Goal: Check status: Check status

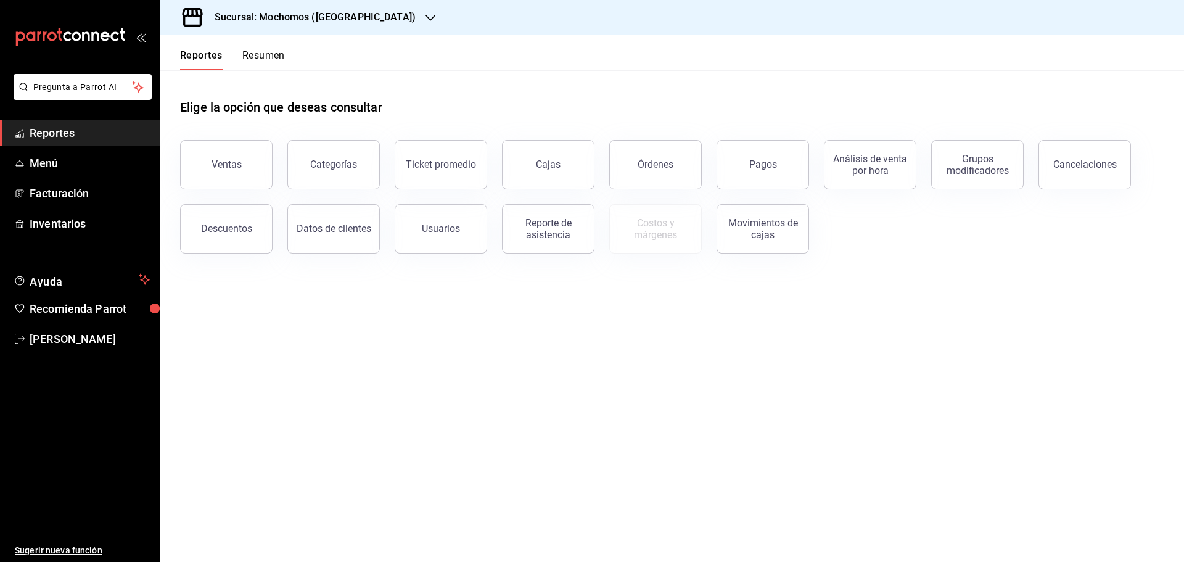
click at [425, 14] on icon "button" at bounding box center [430, 18] width 10 height 10
click at [207, 49] on span "Ryoshi ([GEOGRAPHIC_DATA])" at bounding box center [229, 53] width 119 height 13
click at [757, 170] on div "Pagos" at bounding box center [763, 164] width 28 height 12
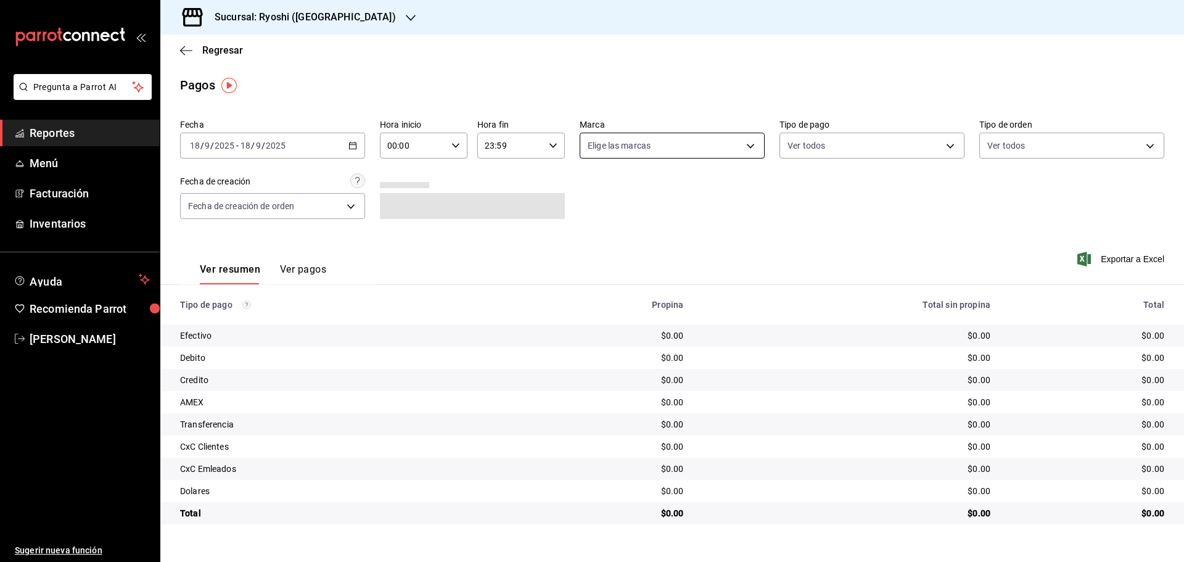
click at [749, 142] on body "Pregunta a Parrot AI Reportes Menú Facturación Inventarios Ayuda Recomienda Par…" at bounding box center [592, 281] width 1184 height 562
click at [593, 258] on input "checkbox" at bounding box center [593, 262] width 11 height 11
checkbox input "true"
type input "e80bf875-3c9c-4ad9-8c6a-14c8262011fc"
click at [354, 144] on div at bounding box center [592, 281] width 1184 height 562
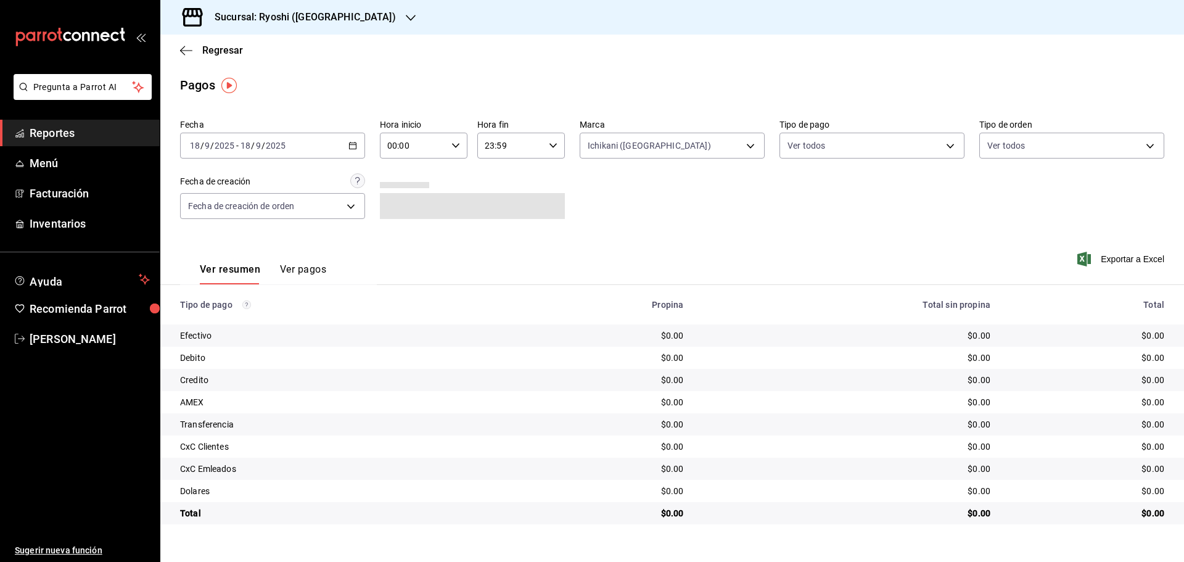
click at [354, 144] on icon "button" at bounding box center [352, 145] width 9 height 9
click at [216, 316] on span "Rango de fechas" at bounding box center [239, 321] width 96 height 13
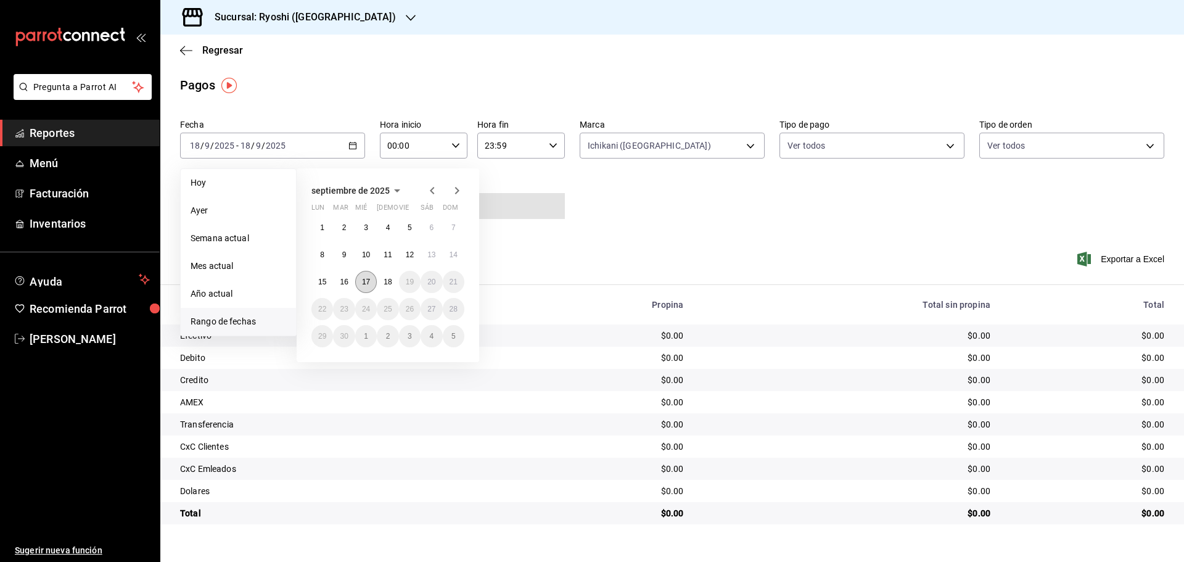
click at [367, 276] on button "17" at bounding box center [366, 282] width 22 height 22
click at [383, 277] on button "18" at bounding box center [388, 282] width 22 height 22
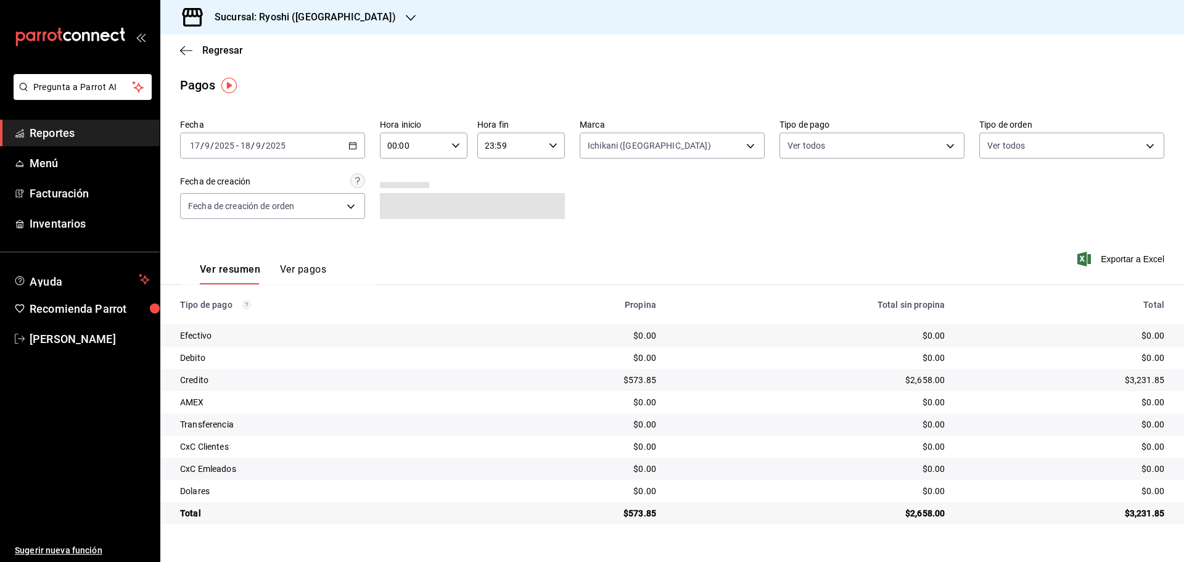
click at [456, 141] on div "00:00 Hora inicio" at bounding box center [424, 146] width 88 height 26
click at [400, 199] on span "05" at bounding box center [402, 202] width 24 height 10
type input "05:00"
click at [347, 17] on div at bounding box center [592, 281] width 1184 height 562
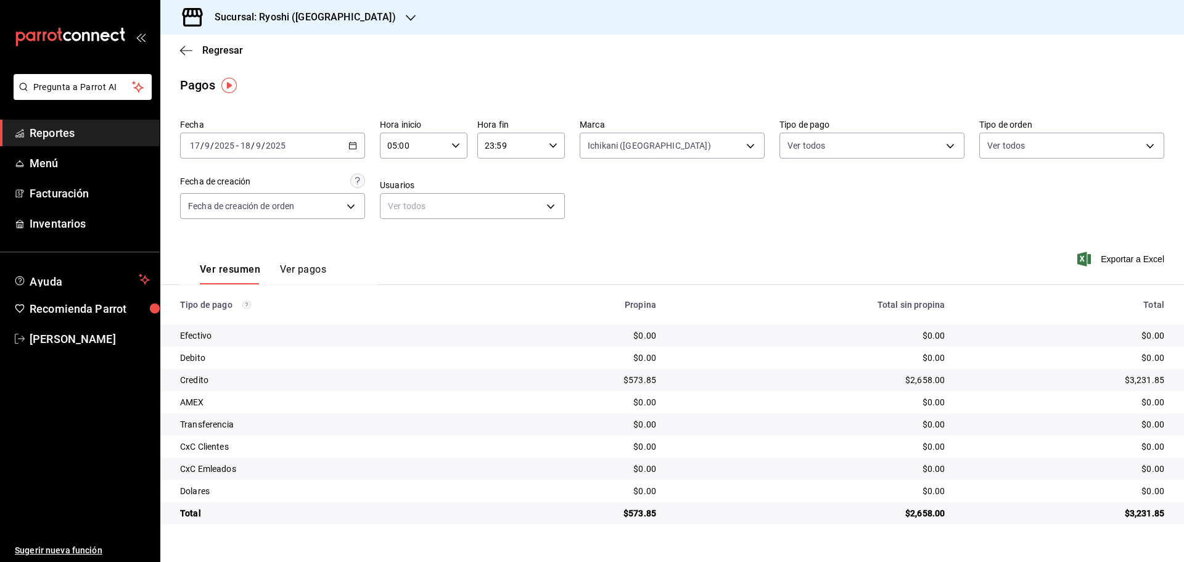
click at [406, 17] on icon "button" at bounding box center [411, 18] width 10 height 10
click at [187, 75] on span "Mochomos ([GEOGRAPHIC_DATA])" at bounding box center [238, 81] width 137 height 13
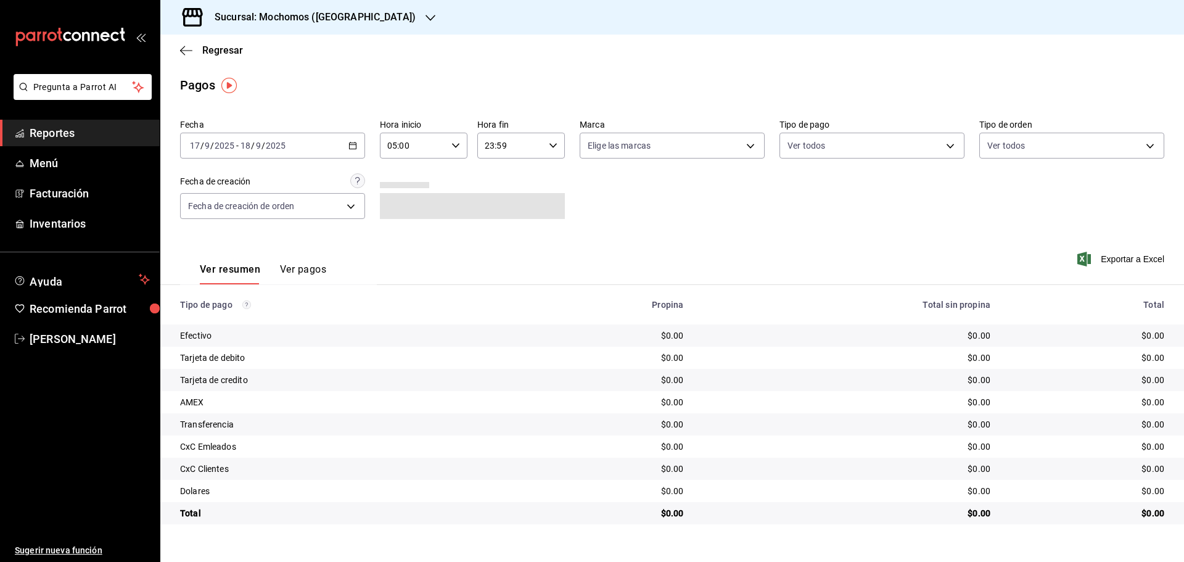
click at [554, 142] on icon "button" at bounding box center [553, 145] width 9 height 9
click at [500, 202] on span "05" at bounding box center [499, 207] width 24 height 10
type input "05:59"
click at [351, 148] on div at bounding box center [592, 281] width 1184 height 562
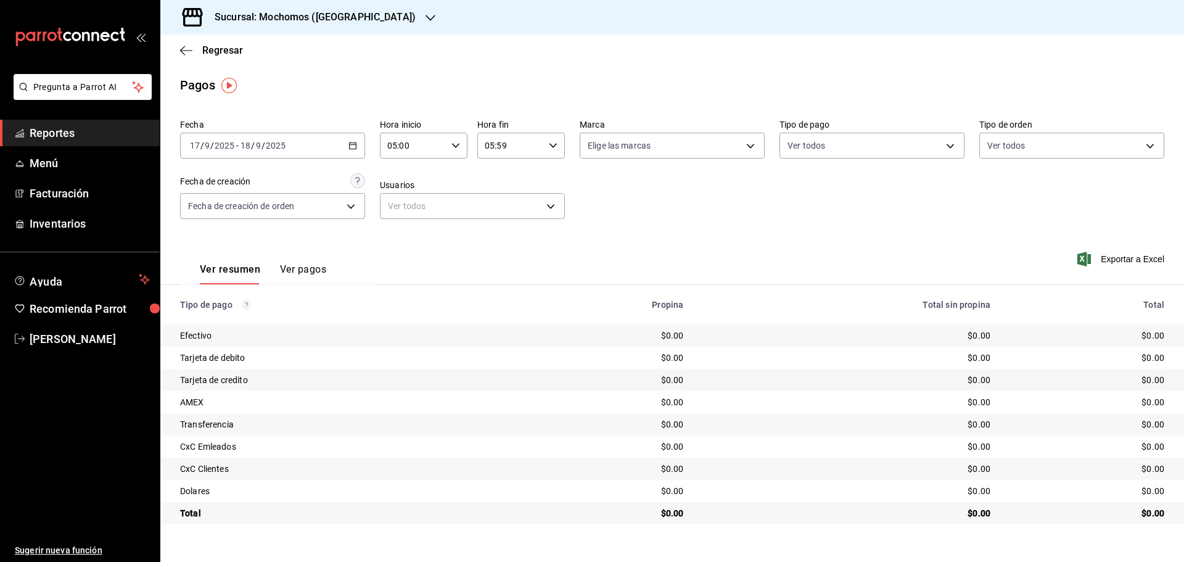
click at [351, 142] on icon "button" at bounding box center [352, 145] width 9 height 9
click at [229, 319] on span "Rango de fechas" at bounding box center [239, 321] width 96 height 13
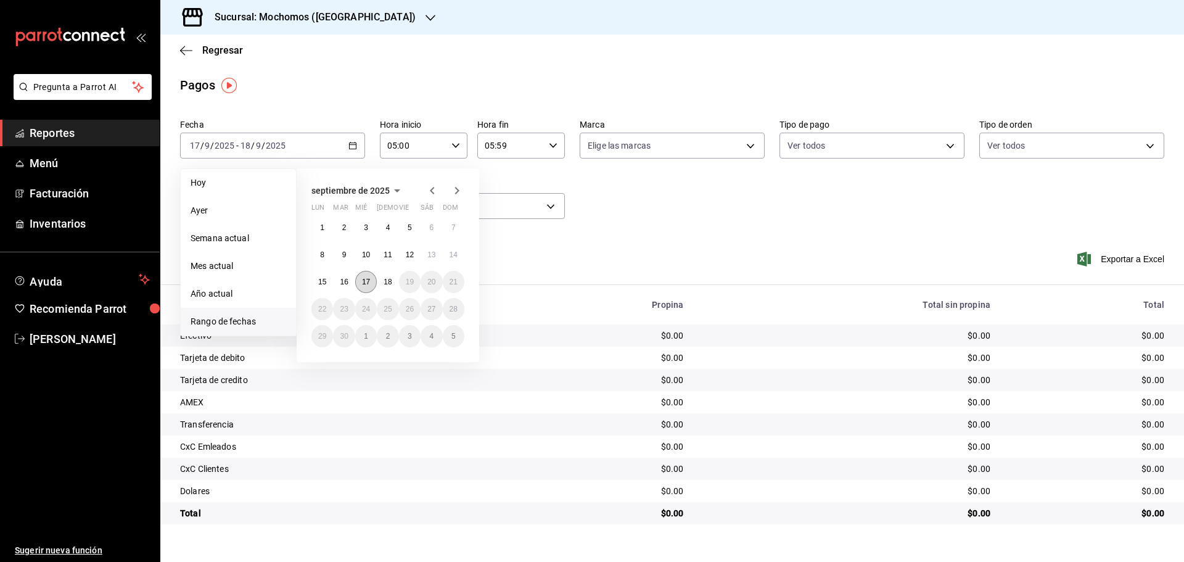
click at [363, 279] on abbr "17" at bounding box center [366, 281] width 8 height 9
click at [385, 279] on abbr "18" at bounding box center [388, 281] width 8 height 9
type input "00:00"
type input "23:59"
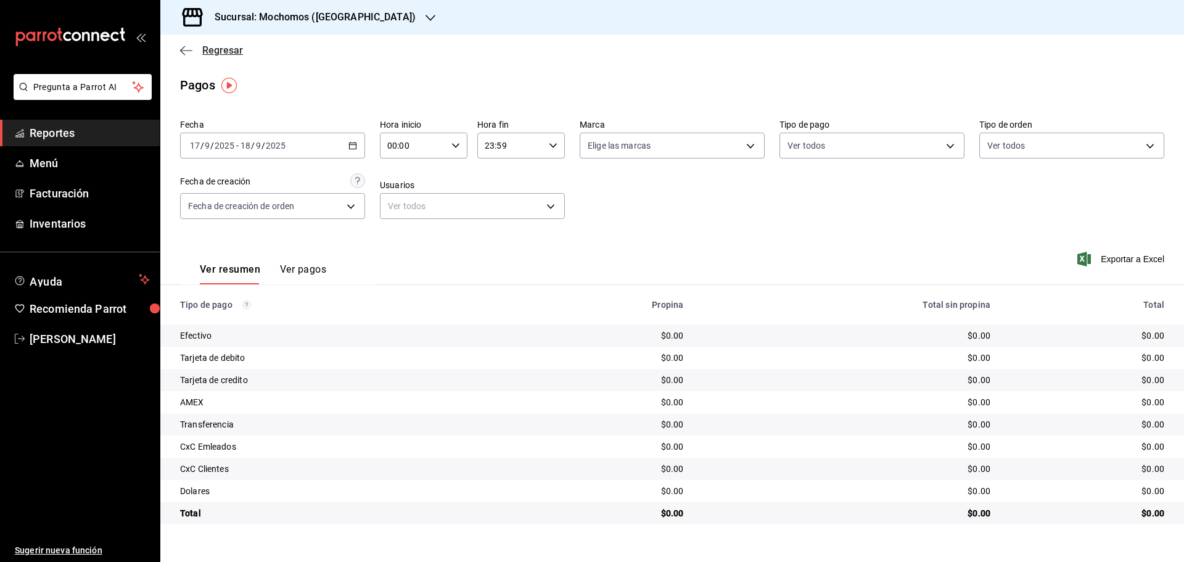
click at [182, 46] on icon "button" at bounding box center [186, 50] width 12 height 11
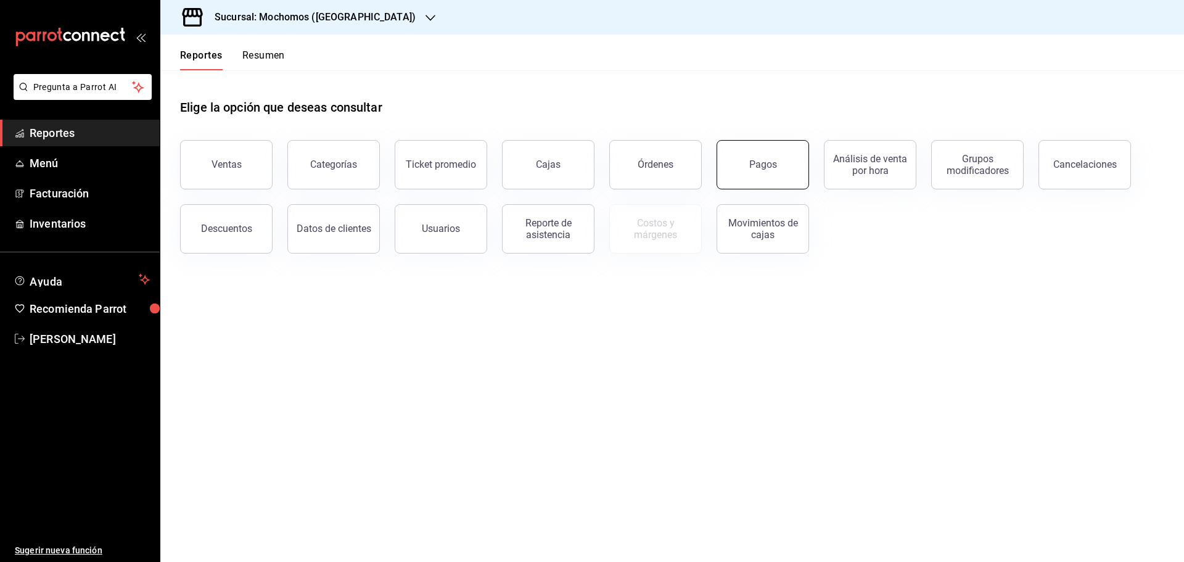
click at [750, 170] on button "Pagos" at bounding box center [762, 164] width 92 height 49
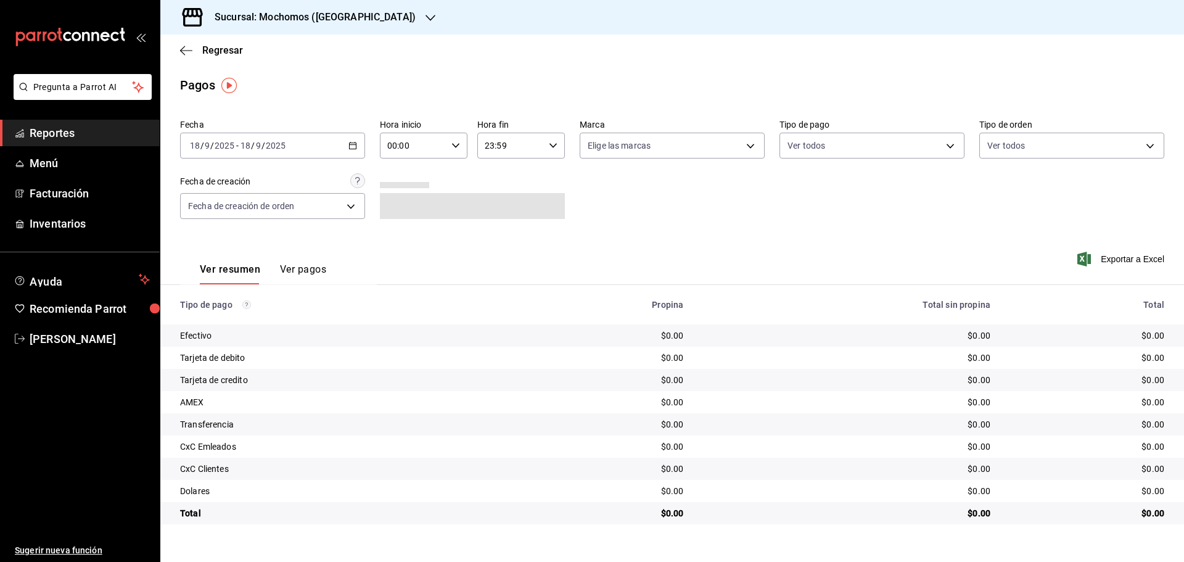
click at [348, 142] on icon "button" at bounding box center [352, 145] width 9 height 9
click at [200, 318] on span "Rango de fechas" at bounding box center [239, 321] width 96 height 13
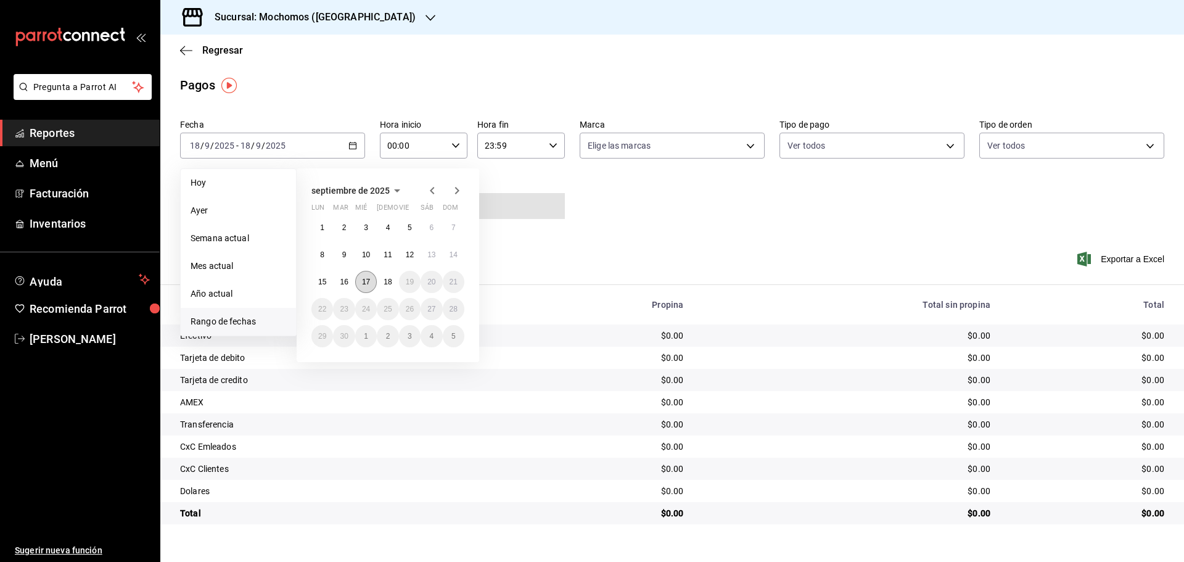
click at [366, 279] on abbr "17" at bounding box center [366, 281] width 8 height 9
click at [387, 279] on abbr "18" at bounding box center [388, 281] width 8 height 9
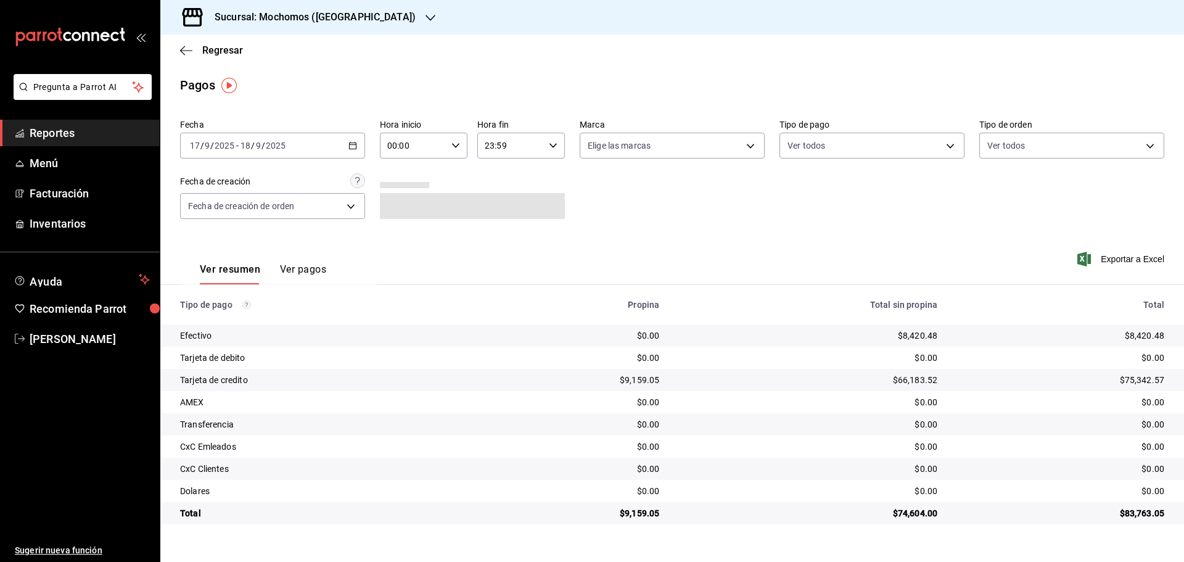
click at [453, 143] on icon "button" at bounding box center [455, 145] width 9 height 9
click at [401, 200] on span "05" at bounding box center [402, 202] width 24 height 10
type input "05:00"
click at [552, 142] on div at bounding box center [592, 281] width 1184 height 562
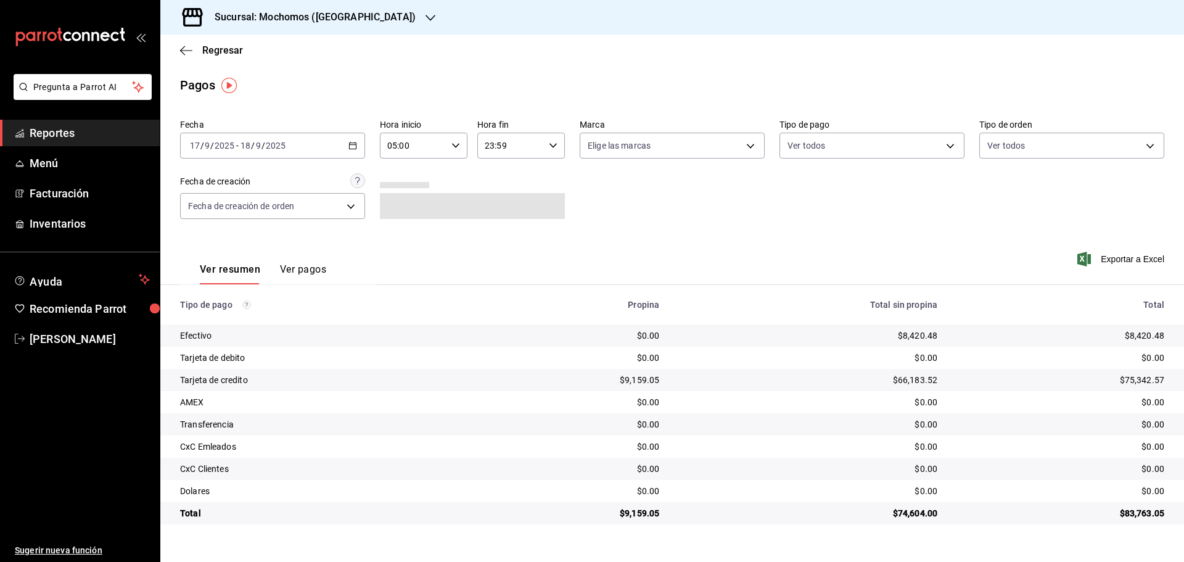
click at [552, 142] on icon "button" at bounding box center [553, 145] width 9 height 9
click at [502, 203] on span "05" at bounding box center [499, 207] width 24 height 10
type input "05:59"
click at [369, 15] on div at bounding box center [592, 281] width 1184 height 562
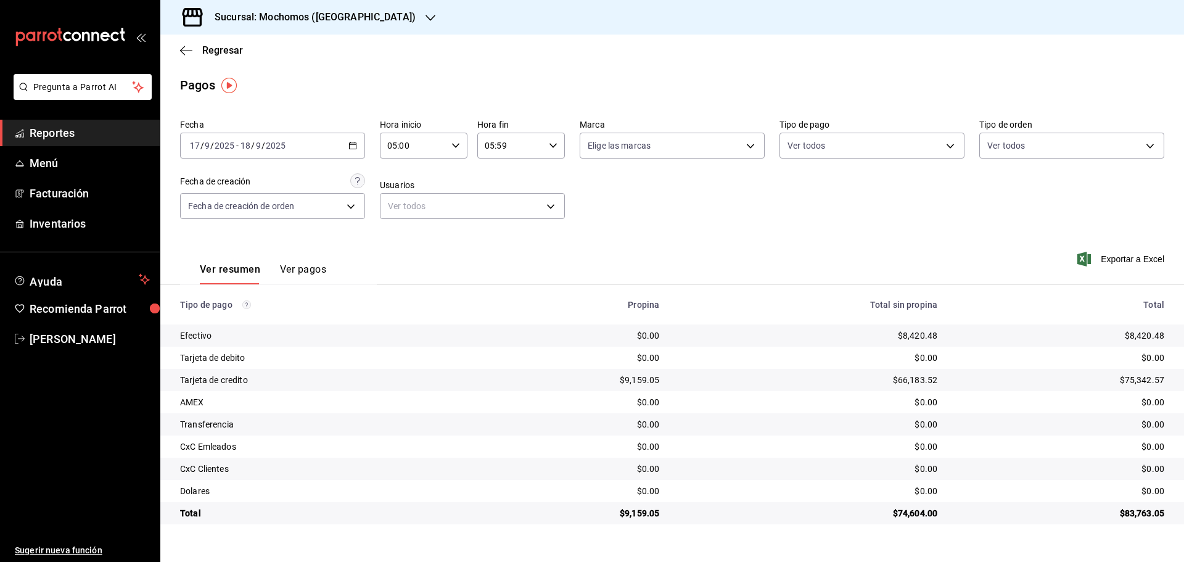
click at [425, 16] on icon "button" at bounding box center [430, 18] width 10 height 10
click at [204, 51] on span "Ryoshi ([GEOGRAPHIC_DATA])" at bounding box center [229, 53] width 119 height 13
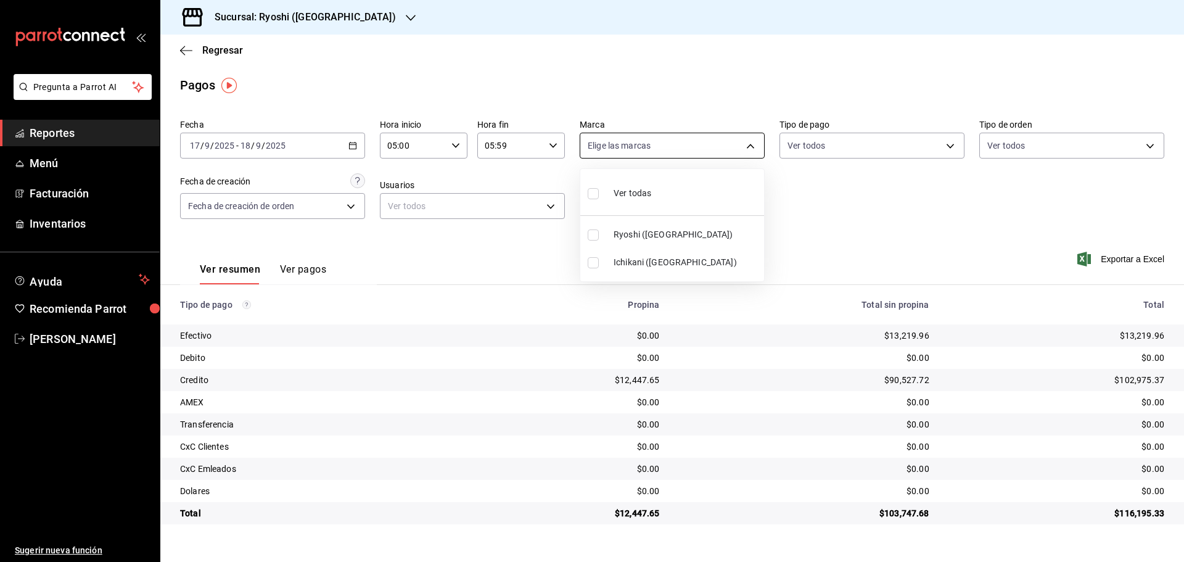
click at [753, 144] on body "Pregunta a Parrot AI Reportes Menú Facturación Inventarios Ayuda Recomienda Par…" at bounding box center [592, 281] width 1184 height 562
click at [594, 260] on input "checkbox" at bounding box center [593, 262] width 11 height 11
checkbox input "true"
type input "e80bf875-3c9c-4ad9-8c6a-14c8262011fc"
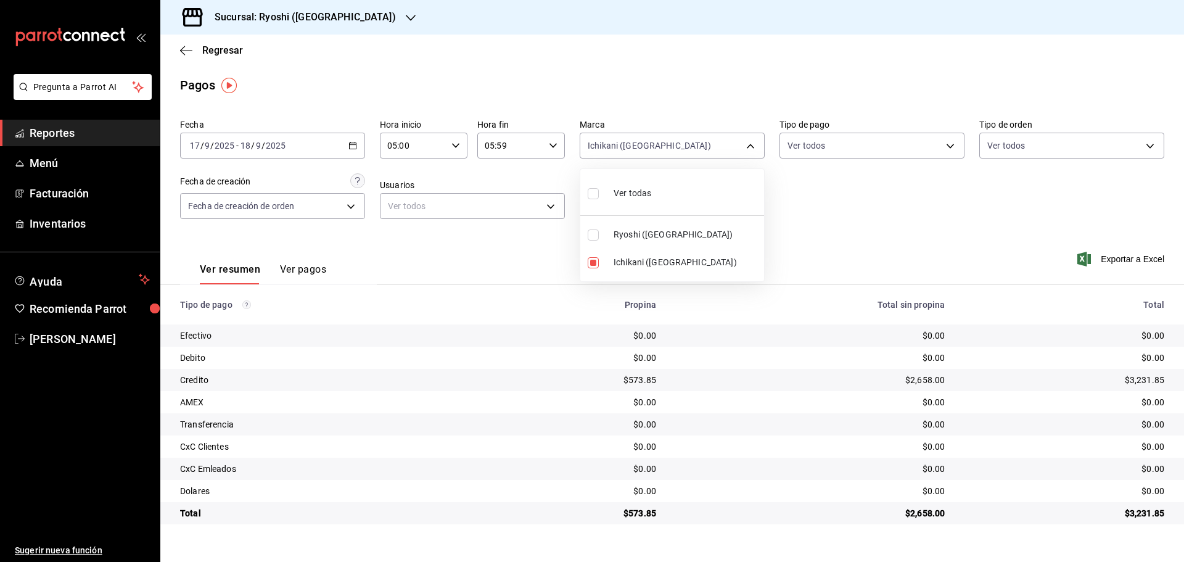
click at [183, 48] on div at bounding box center [592, 281] width 1184 height 562
click at [185, 47] on icon "button" at bounding box center [186, 50] width 12 height 11
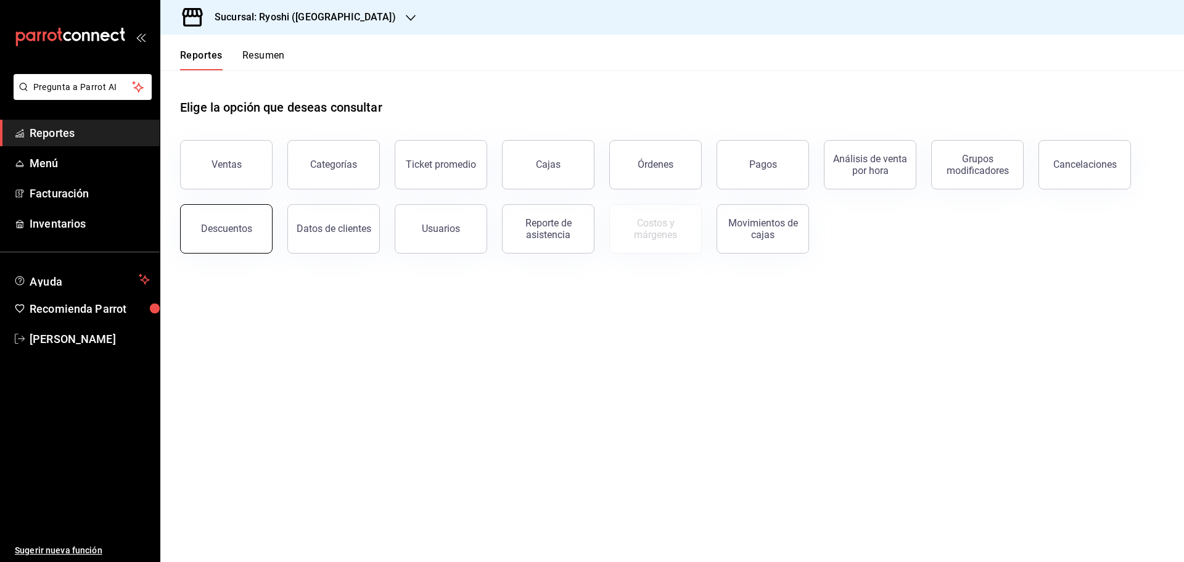
click at [243, 232] on div "Descuentos" at bounding box center [226, 229] width 51 height 12
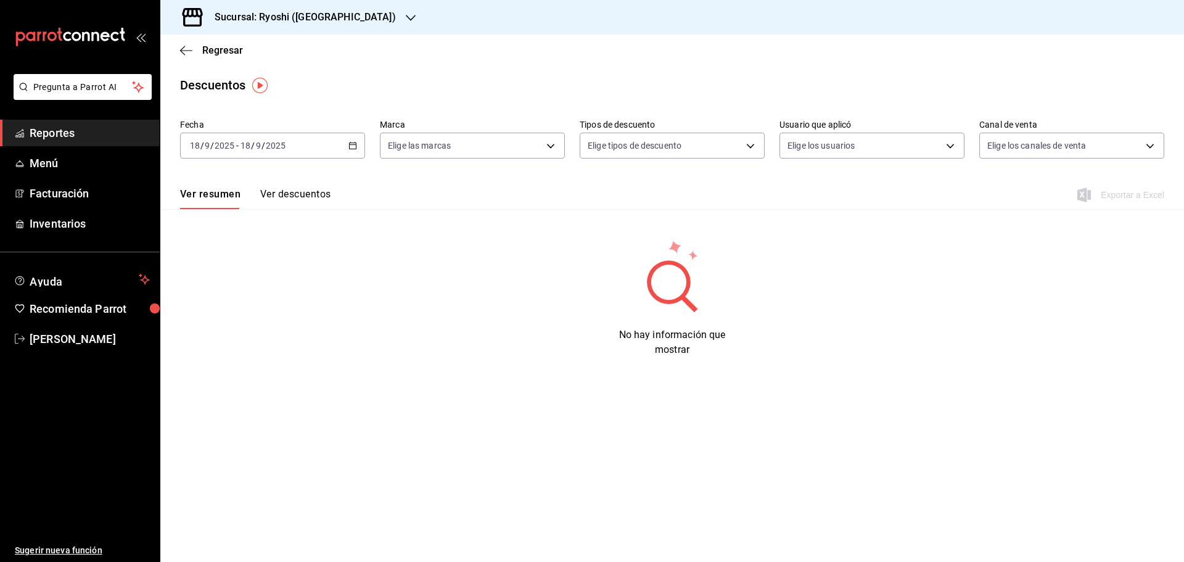
click at [355, 143] on \(Stroke\) "button" at bounding box center [352, 145] width 7 height 7
click at [218, 318] on span "Rango de fechas" at bounding box center [239, 321] width 96 height 13
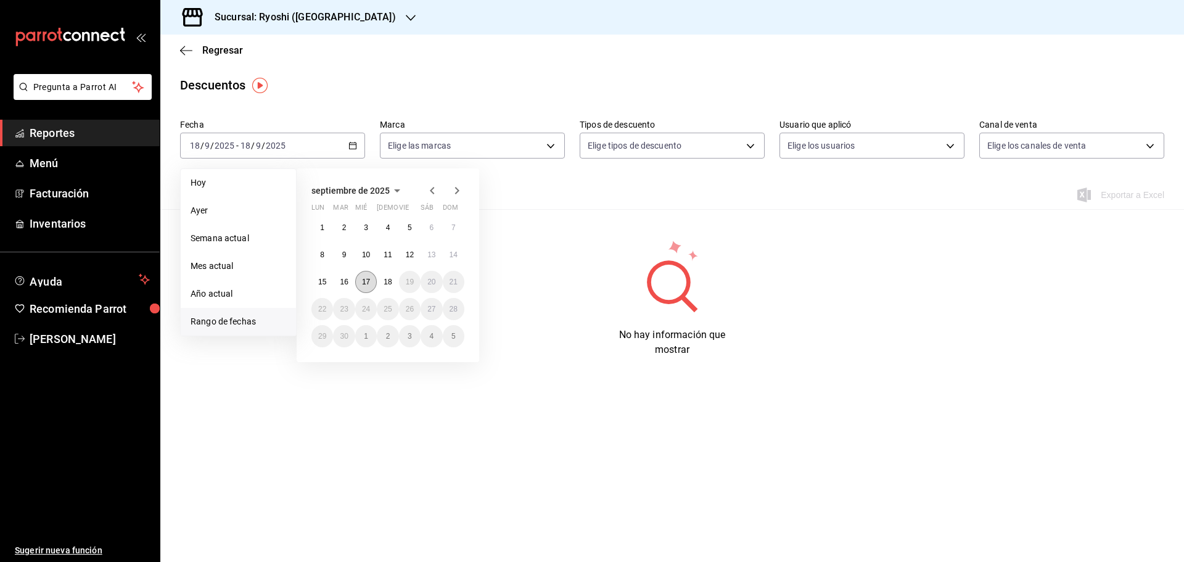
click at [364, 277] on button "17" at bounding box center [366, 282] width 22 height 22
click at [383, 280] on button "18" at bounding box center [388, 282] width 22 height 22
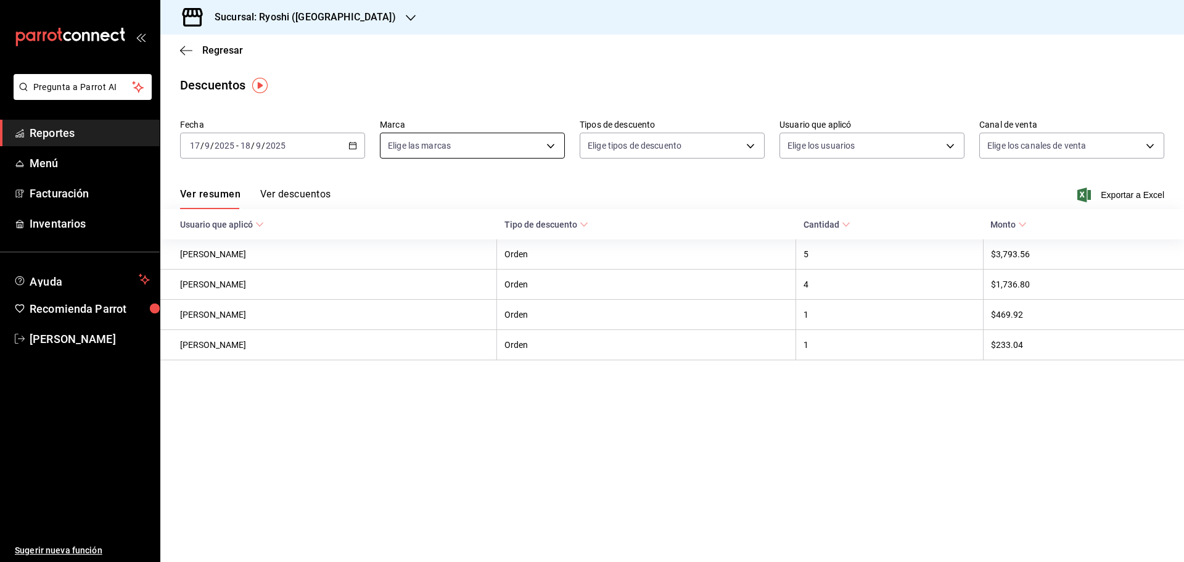
click at [551, 144] on body "Pregunta a Parrot AI Reportes Menú Facturación Inventarios Ayuda Recomienda Par…" at bounding box center [592, 281] width 1184 height 562
click at [392, 258] on input "checkbox" at bounding box center [393, 262] width 11 height 11
checkbox input "true"
type input "e80bf875-3c9c-4ad9-8c6a-14c8262011fc"
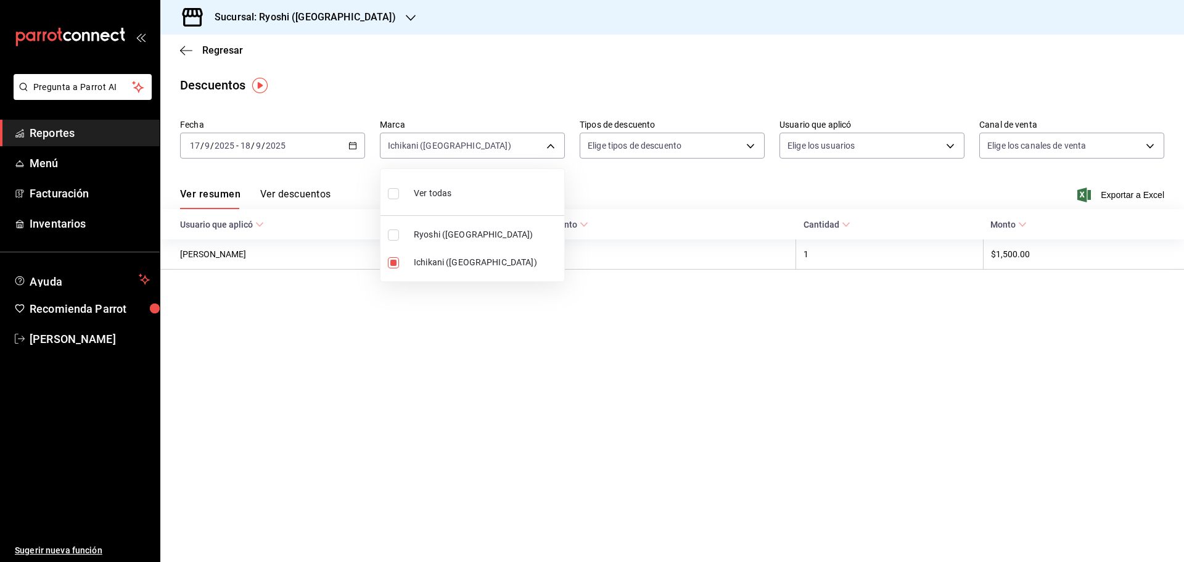
click at [179, 47] on div at bounding box center [592, 281] width 1184 height 562
click at [183, 49] on icon "button" at bounding box center [186, 50] width 12 height 11
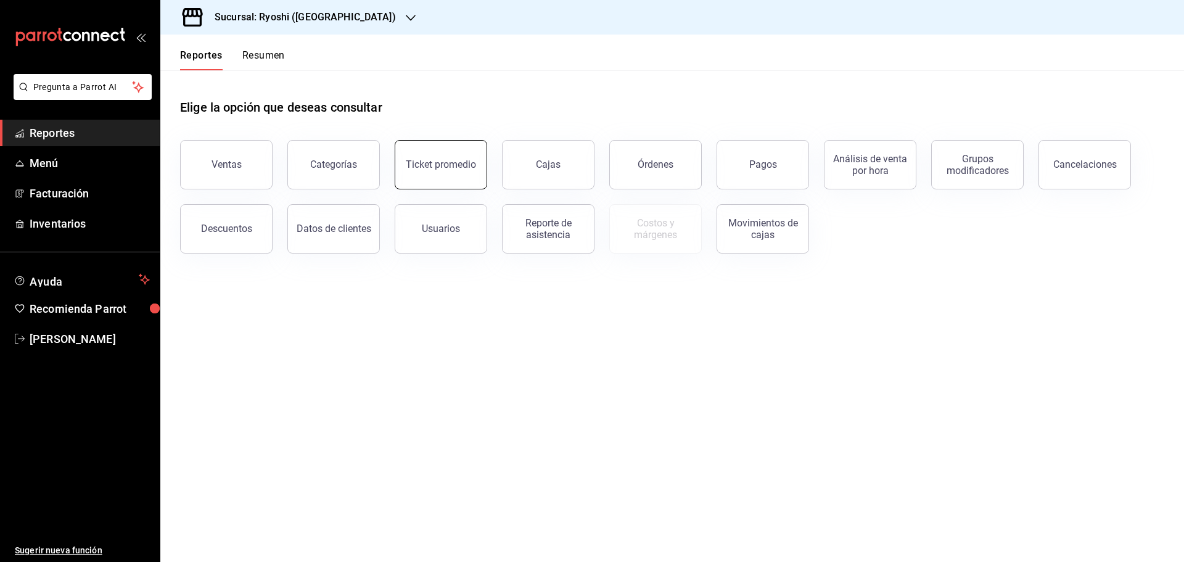
click at [432, 169] on div "Ticket promedio" at bounding box center [441, 164] width 70 height 12
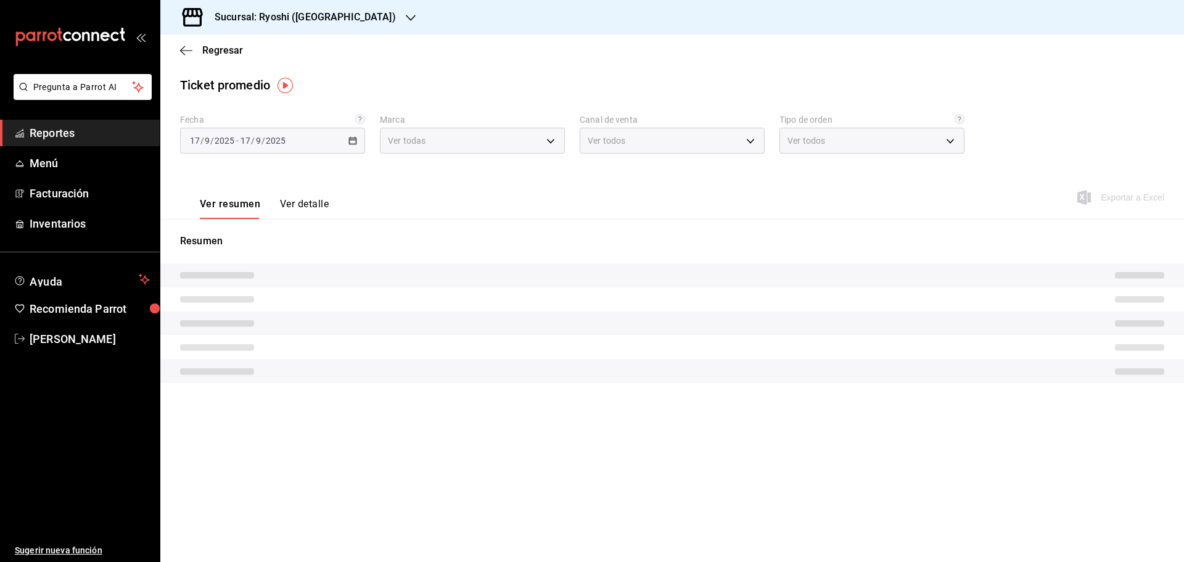
type input "26ca50e5-a845-484f-a54e-8a4432b79f59,e80bf875-3c9c-4ad9-8c6a-14c8262011fc"
type input "PARROT,UBER_EATS,RAPPI,DIDI_FOOD,ONLINE"
type input "8361b891-a2e9-4fcd-a853-f9fc8036f76a,b76ec9ad-9f52-4de9-91c0-fd75567639de,0d81c…"
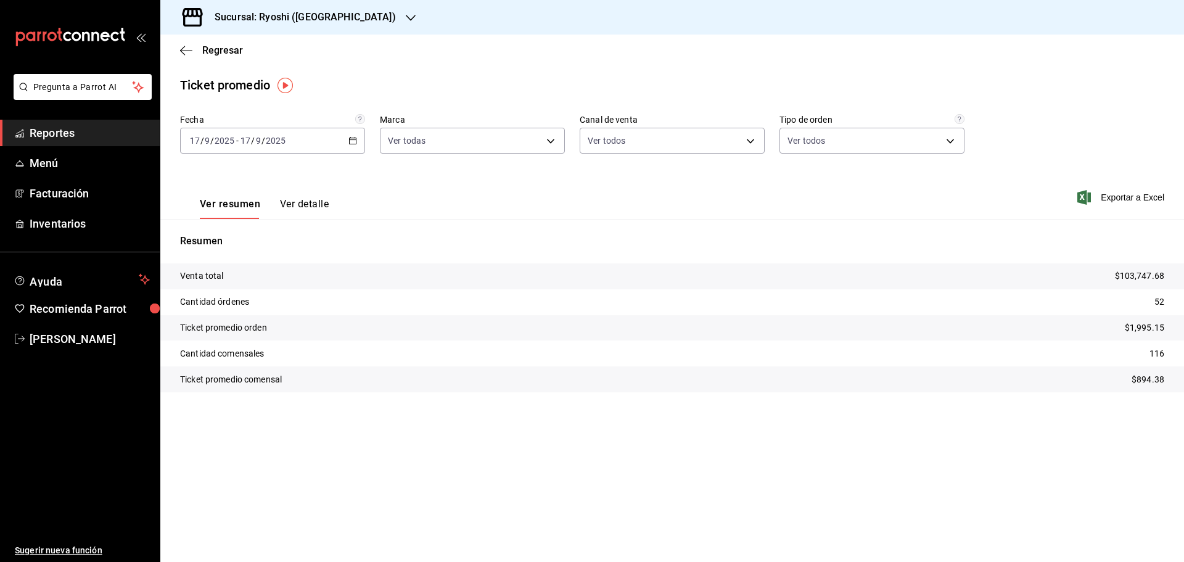
click at [350, 139] on \(Stroke\) "button" at bounding box center [352, 140] width 7 height 7
click at [203, 283] on span "Rango de fechas" at bounding box center [239, 288] width 96 height 13
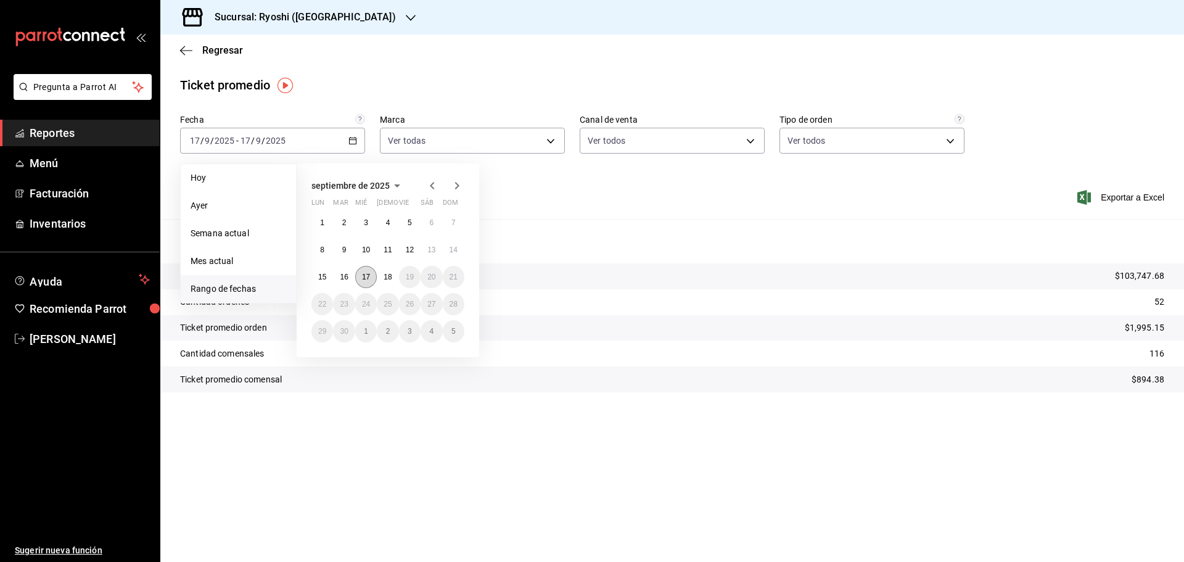
click at [363, 273] on abbr "17" at bounding box center [366, 277] width 8 height 9
click at [384, 274] on abbr "18" at bounding box center [388, 277] width 8 height 9
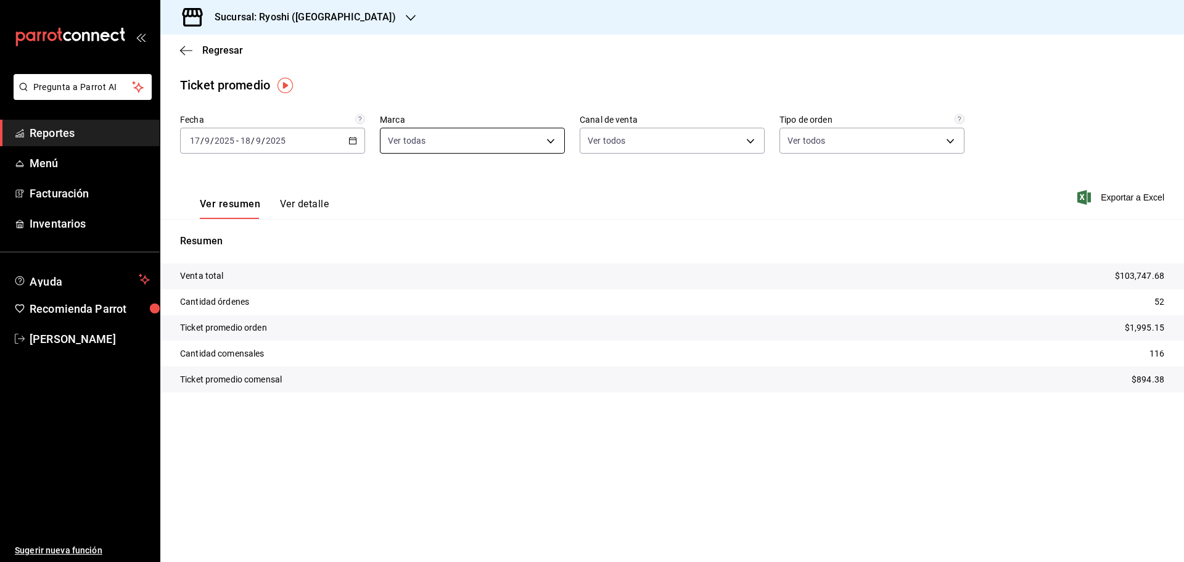
click at [554, 142] on body "Pregunta a Parrot AI Reportes Menú Facturación Inventarios Ayuda Recomienda Par…" at bounding box center [592, 281] width 1184 height 562
click at [394, 181] on label at bounding box center [396, 188] width 16 height 18
click at [394, 183] on input "checkbox" at bounding box center [393, 188] width 11 height 11
checkbox input "true"
type input "26ca50e5-a845-484f-a54e-8a4432b79f59,e80bf875-3c9c-4ad9-8c6a-14c8262011fc"
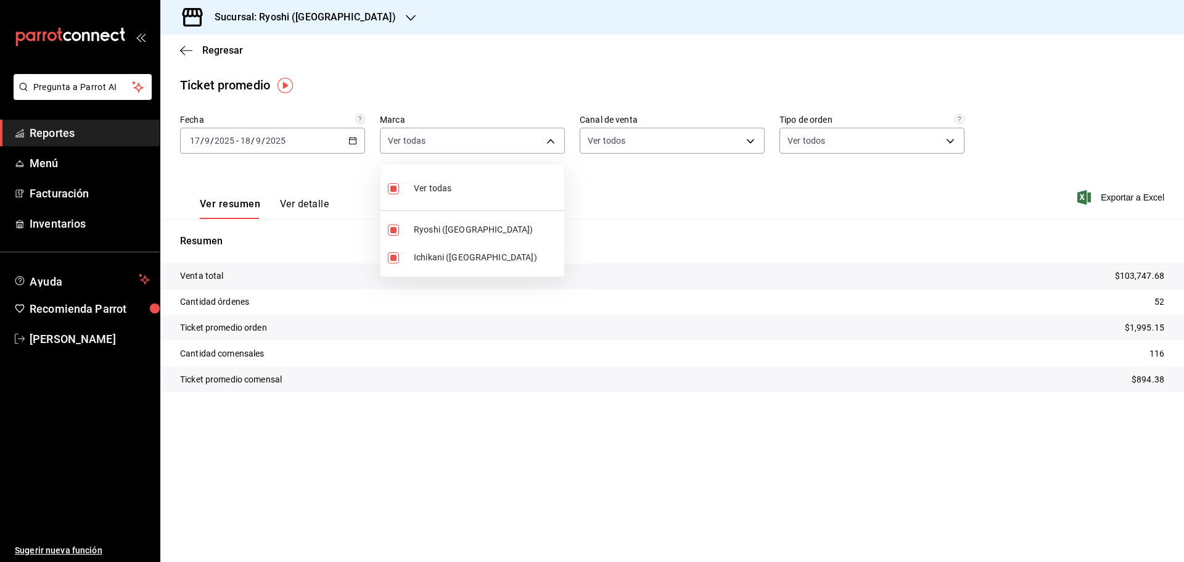
checkbox input "true"
click at [394, 188] on input "checkbox" at bounding box center [393, 188] width 11 height 11
checkbox input "false"
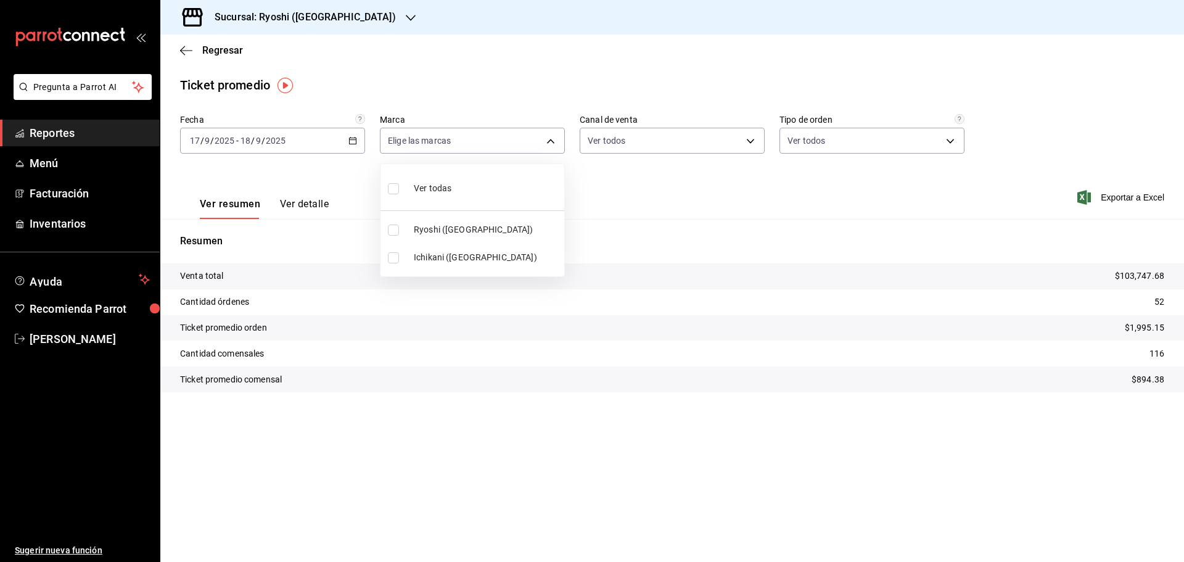
click at [391, 255] on input "checkbox" at bounding box center [393, 257] width 11 height 11
checkbox input "true"
type input "e80bf875-3c9c-4ad9-8c6a-14c8262011fc"
click at [181, 47] on div at bounding box center [592, 281] width 1184 height 562
click at [181, 47] on icon "button" at bounding box center [186, 50] width 12 height 11
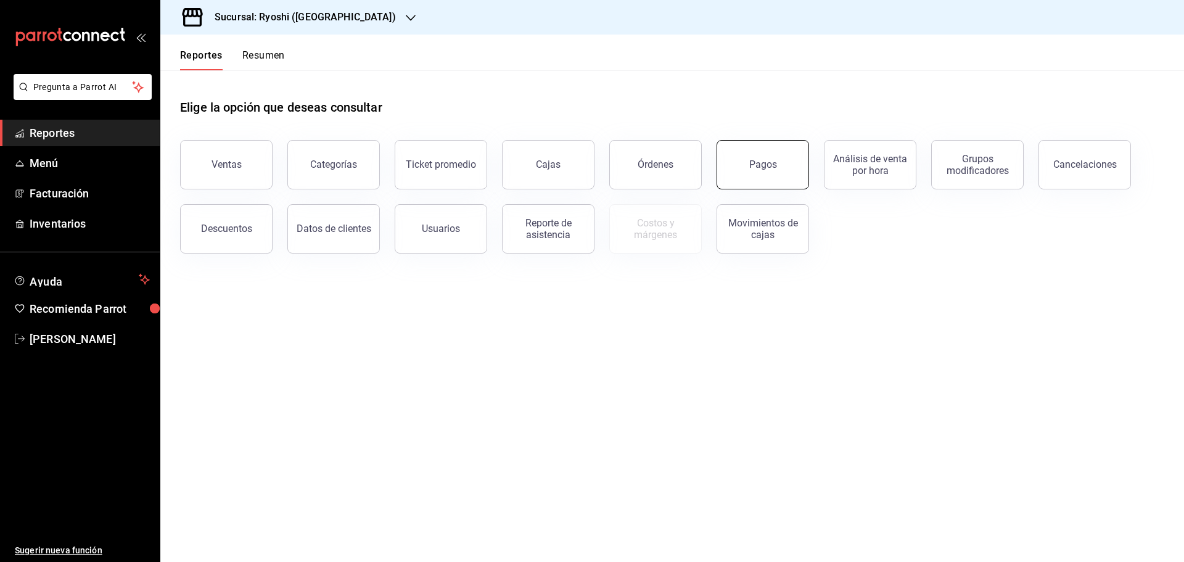
click at [751, 165] on div "Pagos" at bounding box center [763, 164] width 28 height 12
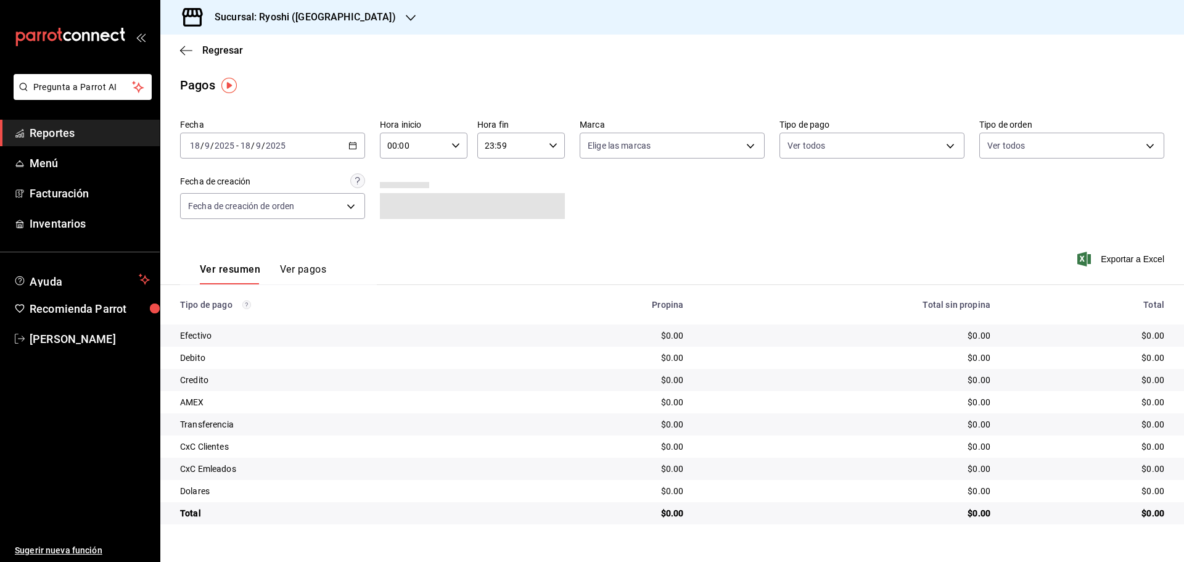
click at [352, 145] on \(Stroke\) "button" at bounding box center [353, 144] width 7 height 1
click at [198, 318] on span "Rango de fechas" at bounding box center [239, 321] width 96 height 13
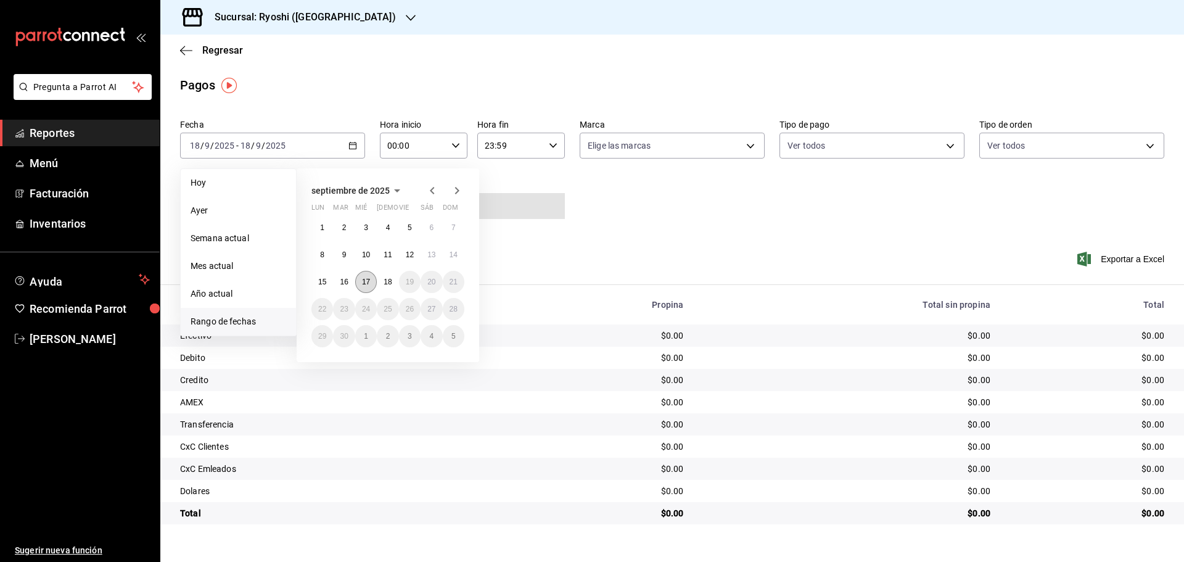
click at [367, 276] on button "17" at bounding box center [366, 282] width 22 height 22
click at [390, 281] on abbr "18" at bounding box center [388, 281] width 8 height 9
click at [454, 142] on icon "button" at bounding box center [455, 145] width 9 height 9
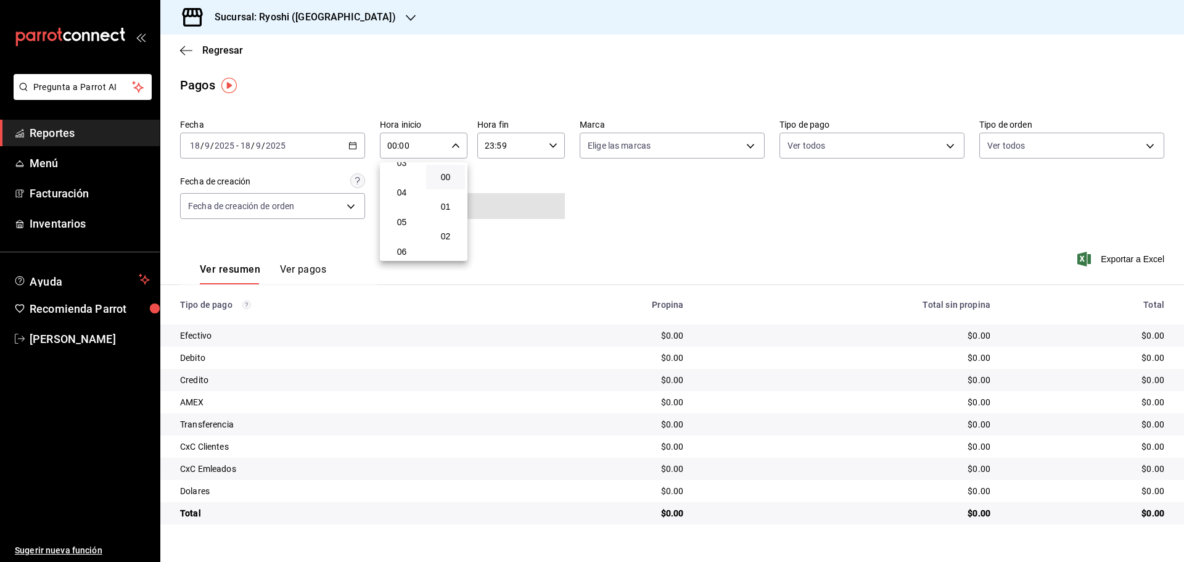
scroll to position [123, 0]
click at [399, 202] on span "05" at bounding box center [402, 202] width 24 height 10
type input "05:00"
click at [552, 144] on div at bounding box center [592, 281] width 1184 height 562
click at [552, 144] on icon "button" at bounding box center [553, 145] width 9 height 9
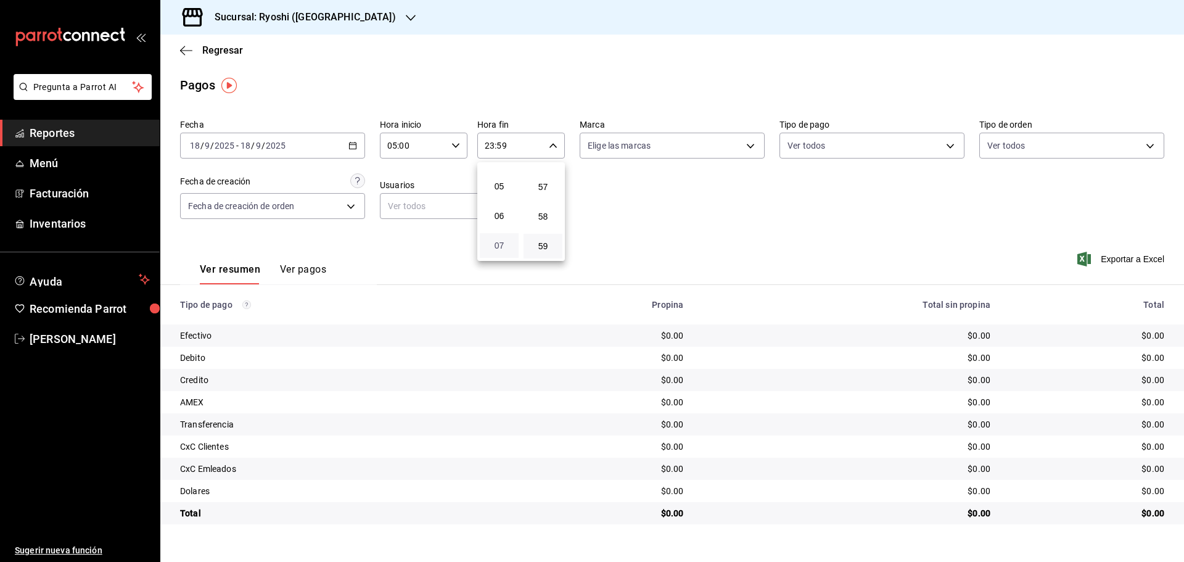
scroll to position [118, 0]
click at [500, 202] on span "05" at bounding box center [499, 207] width 24 height 10
type input "05:59"
click at [352, 144] on div at bounding box center [592, 281] width 1184 height 562
click at [352, 144] on icon "button" at bounding box center [352, 145] width 9 height 9
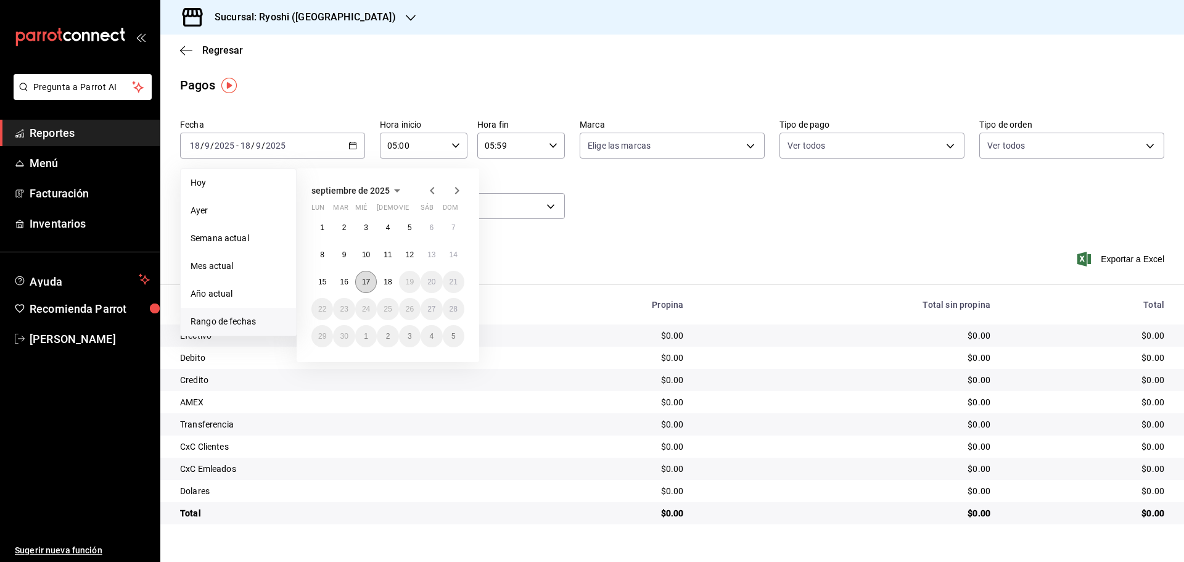
click at [364, 278] on abbr "17" at bounding box center [366, 281] width 8 height 9
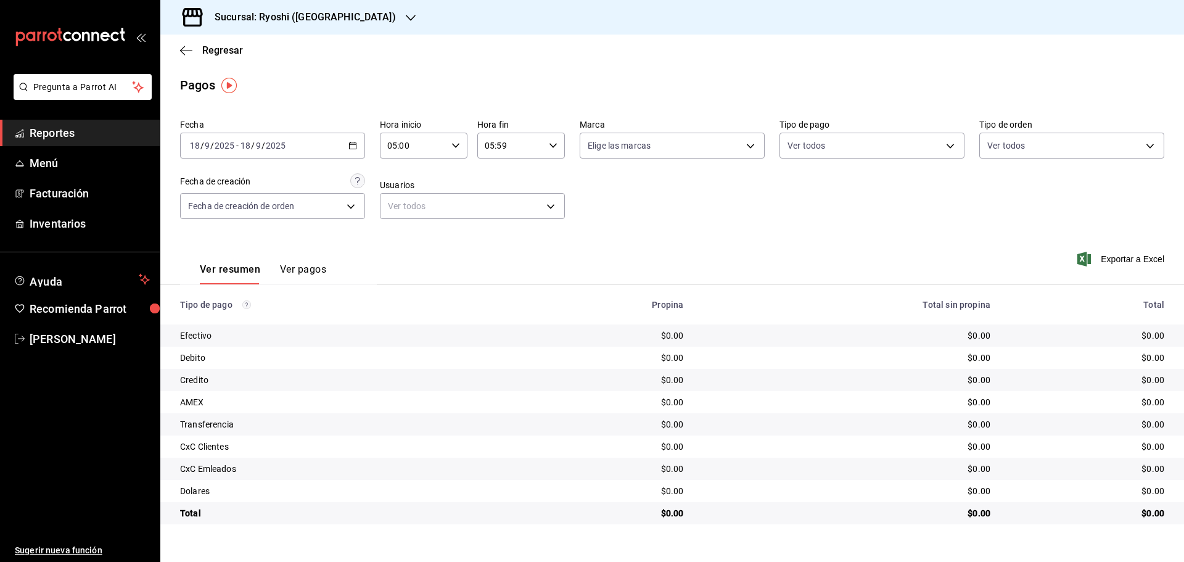
click at [353, 142] on icon "button" at bounding box center [352, 145] width 9 height 9
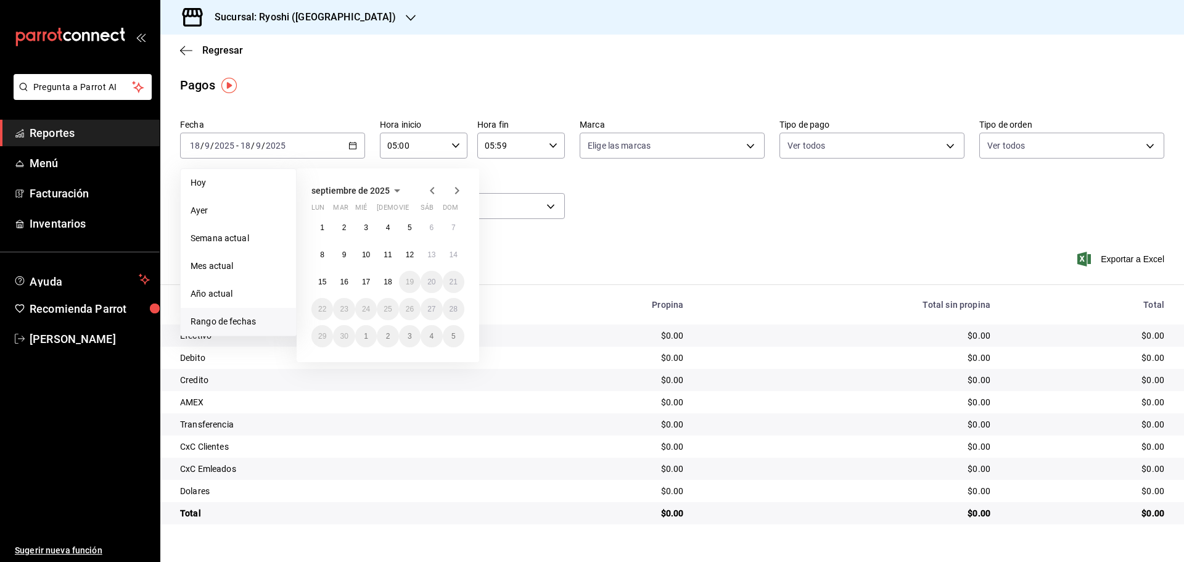
click at [230, 316] on span "Rango de fechas" at bounding box center [239, 321] width 96 height 13
click at [367, 276] on button "17" at bounding box center [366, 282] width 22 height 22
click at [385, 280] on abbr "18" at bounding box center [388, 281] width 8 height 9
type input "00:00"
type input "23:59"
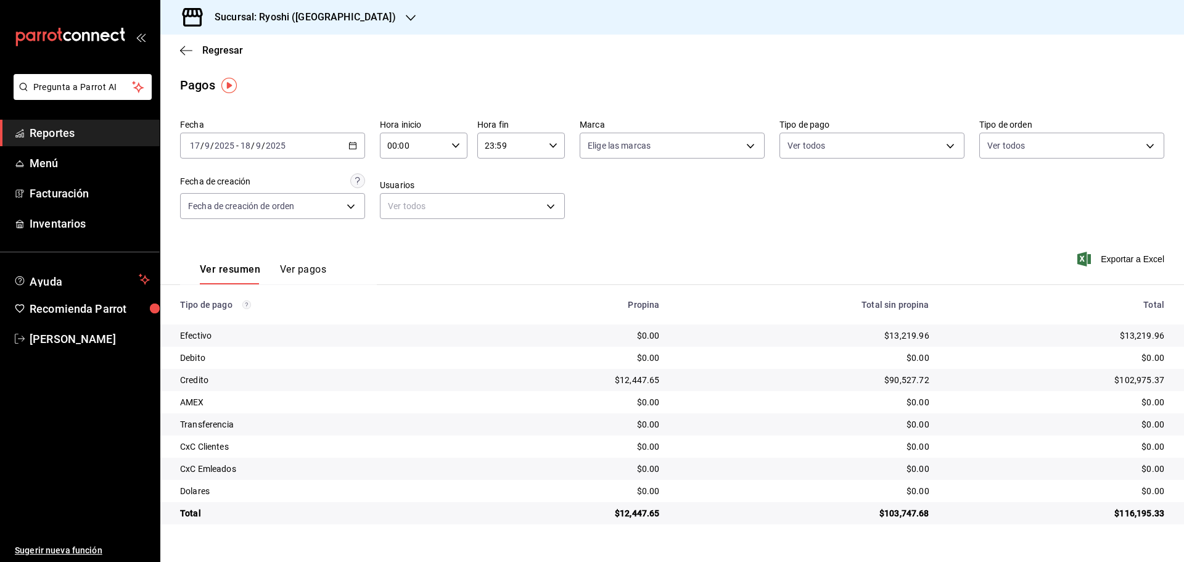
click at [456, 143] on icon "button" at bounding box center [455, 145] width 9 height 9
click at [400, 197] on span "05" at bounding box center [402, 202] width 24 height 10
type input "05:00"
click at [556, 144] on div at bounding box center [592, 281] width 1184 height 562
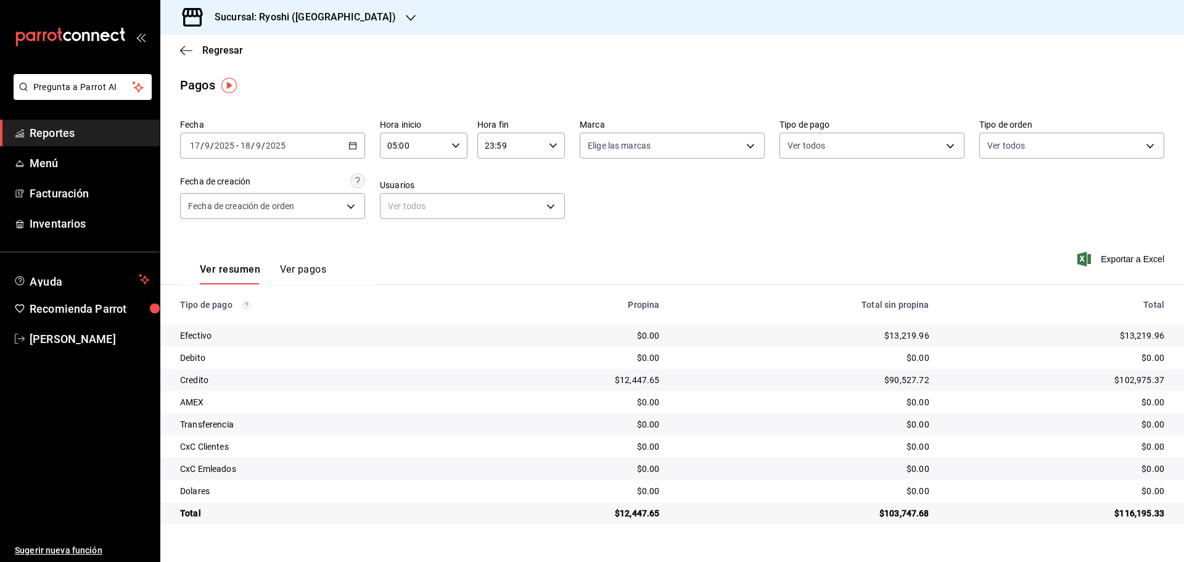
click at [556, 144] on \(Stroke\) "button" at bounding box center [552, 145] width 7 height 4
click at [501, 200] on button "05" at bounding box center [499, 206] width 39 height 25
type input "05:59"
click at [180, 47] on div at bounding box center [592, 281] width 1184 height 562
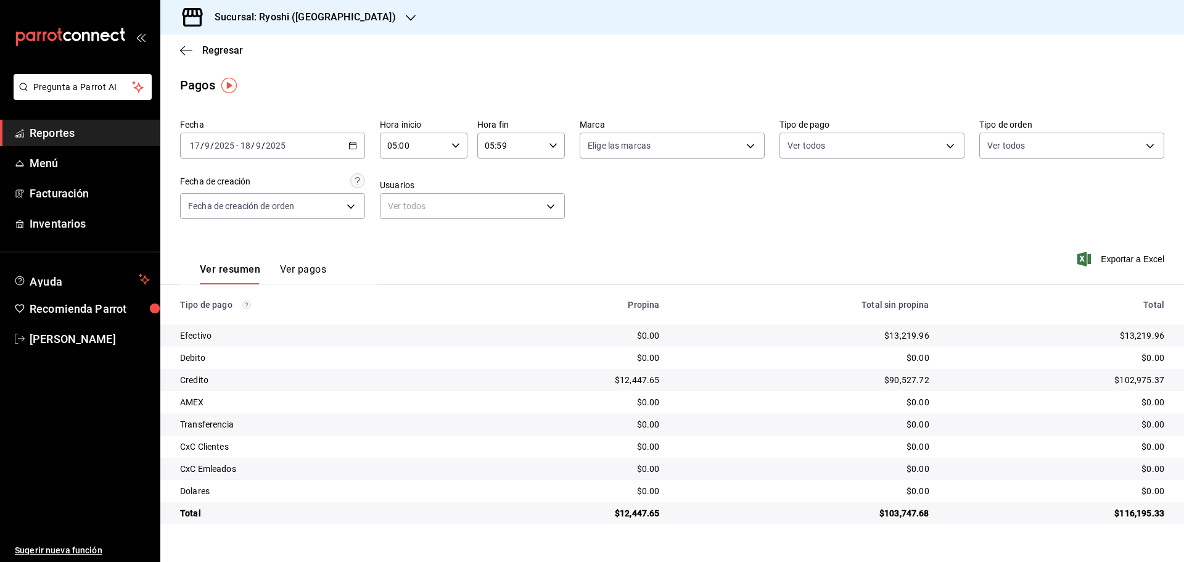
click at [180, 47] on icon "button" at bounding box center [186, 50] width 12 height 11
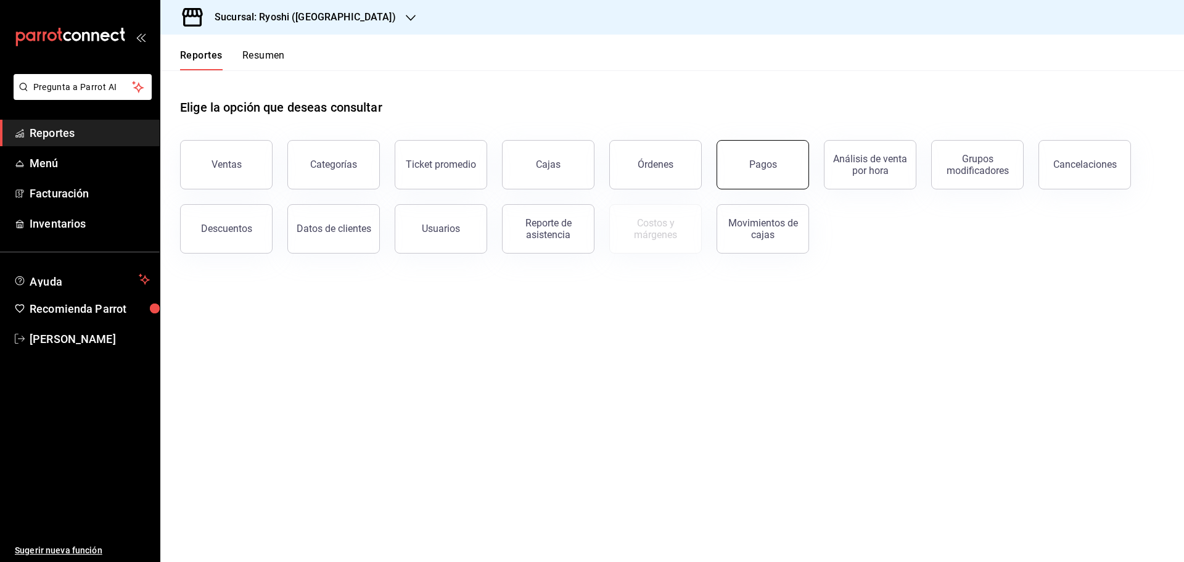
click at [751, 173] on button "Pagos" at bounding box center [762, 164] width 92 height 49
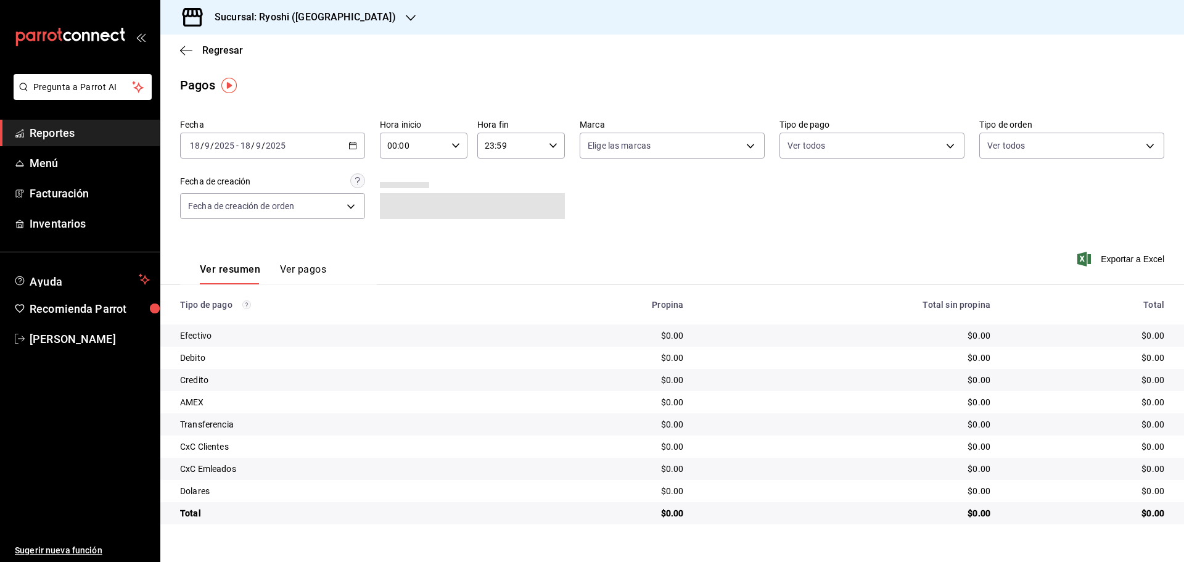
click at [348, 142] on icon "button" at bounding box center [352, 145] width 9 height 9
click at [228, 314] on li "Rango de fechas" at bounding box center [238, 322] width 115 height 28
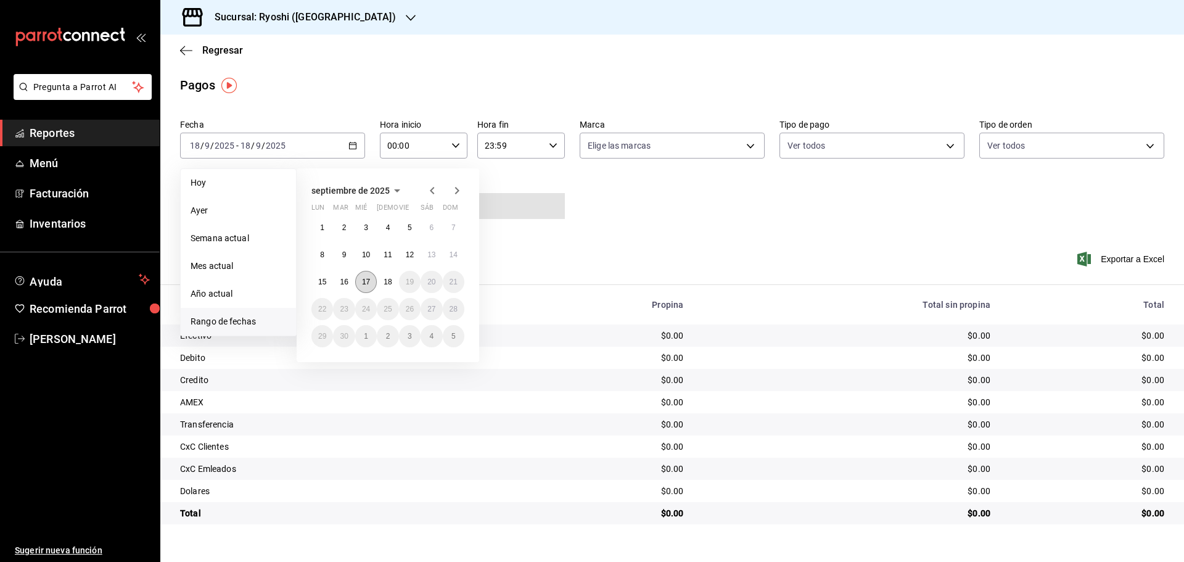
click at [371, 278] on button "17" at bounding box center [366, 282] width 22 height 22
click at [387, 278] on abbr "18" at bounding box center [388, 281] width 8 height 9
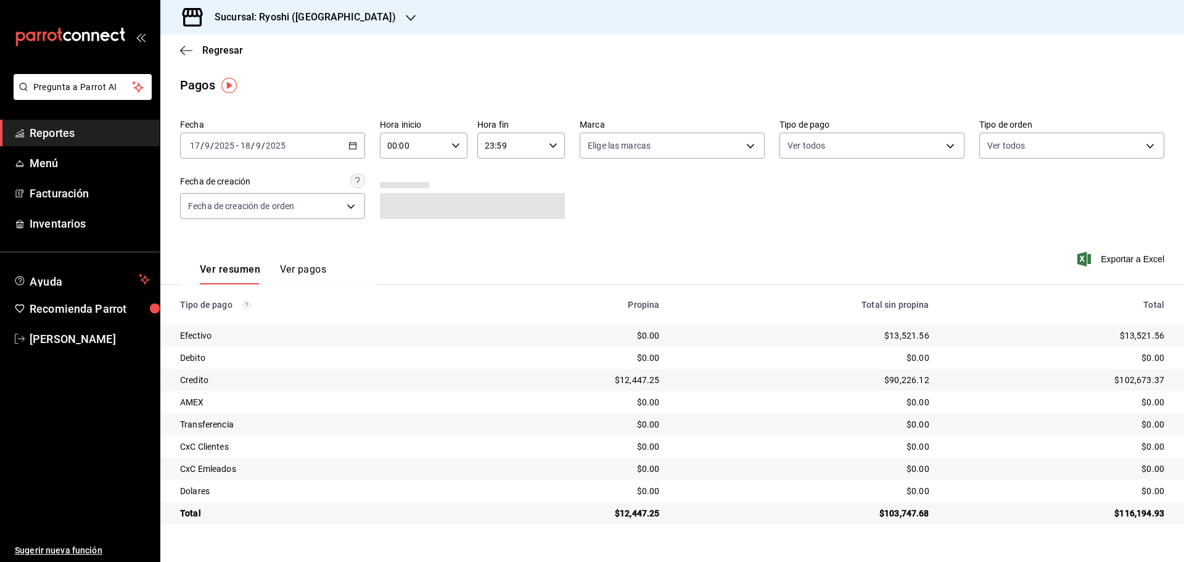
click at [456, 141] on icon "button" at bounding box center [455, 145] width 9 height 9
click at [404, 200] on span "05" at bounding box center [402, 202] width 24 height 10
type input "05:00"
click at [552, 142] on div at bounding box center [592, 281] width 1184 height 562
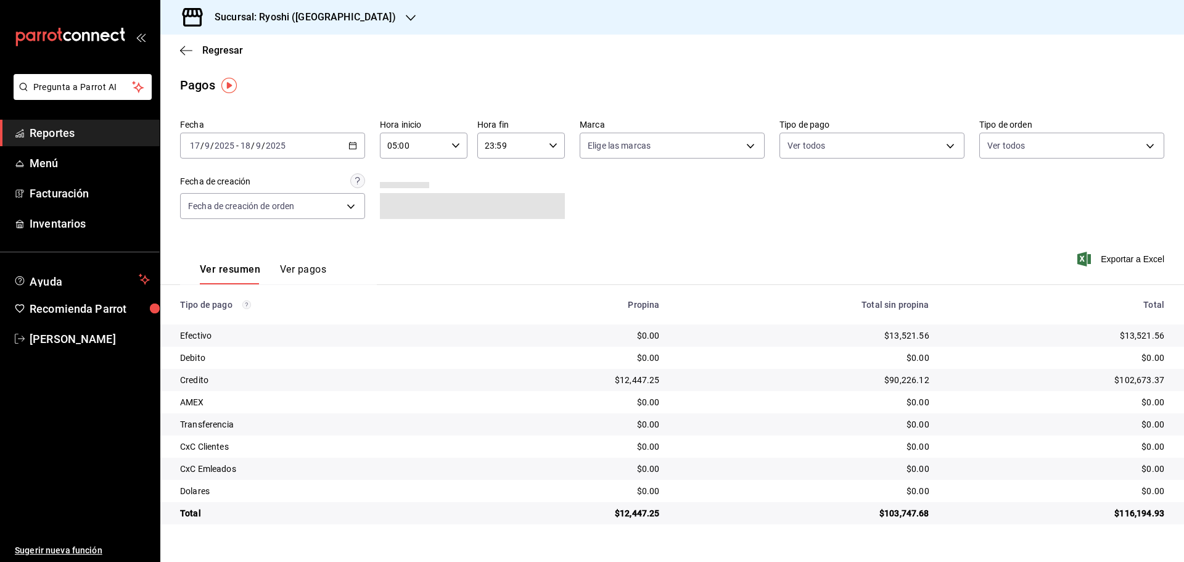
click at [552, 142] on icon "button" at bounding box center [553, 145] width 9 height 9
click at [499, 202] on span "05" at bounding box center [499, 207] width 24 height 10
type input "05:59"
